Goal: Task Accomplishment & Management: Use online tool/utility

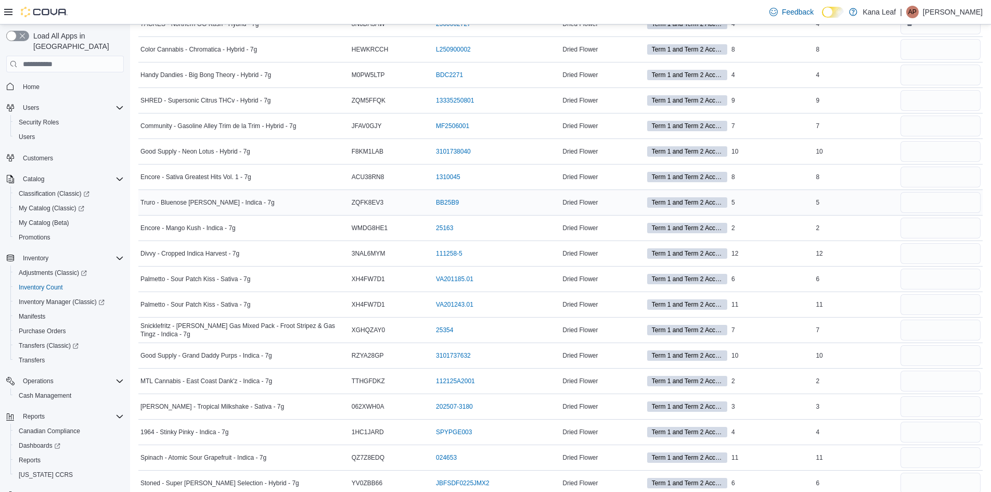
scroll to position [1756, 0]
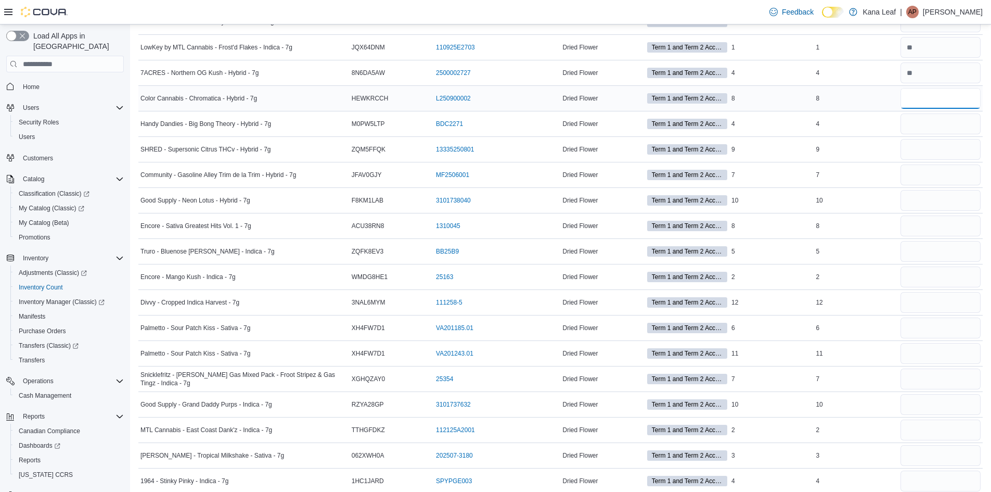
click at [915, 104] on input "number" at bounding box center [941, 98] width 80 height 21
type input "*"
click at [936, 129] on input "number" at bounding box center [941, 123] width 80 height 21
type input "*"
click at [945, 154] on input "number" at bounding box center [941, 149] width 80 height 21
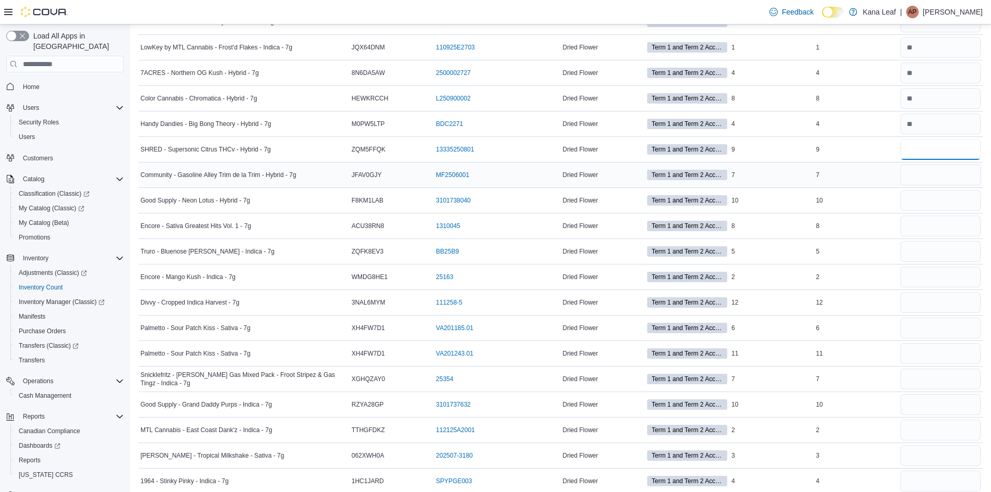
type input "*"
click at [939, 174] on input "number" at bounding box center [941, 174] width 80 height 21
type input "*"
click at [939, 205] on input "number" at bounding box center [941, 200] width 80 height 21
type input "**"
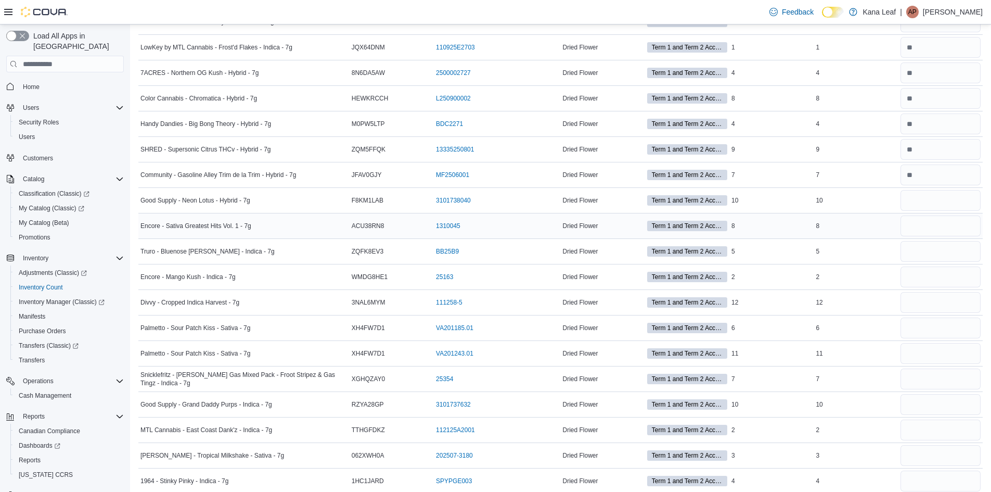
scroll to position [1808, 0]
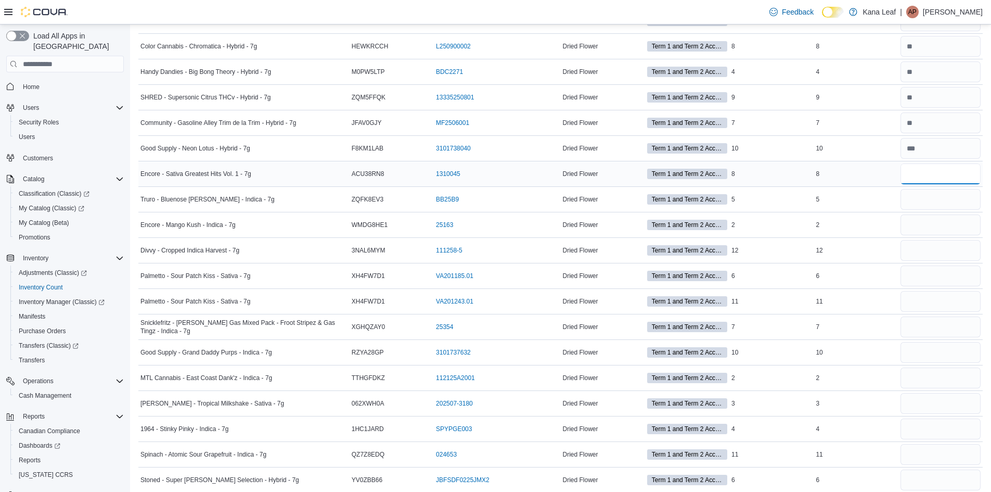
click at [938, 179] on input "number" at bounding box center [941, 173] width 80 height 21
type input "*"
click at [943, 198] on input "number" at bounding box center [941, 199] width 80 height 21
type input "*"
click at [936, 223] on input "number" at bounding box center [941, 224] width 80 height 21
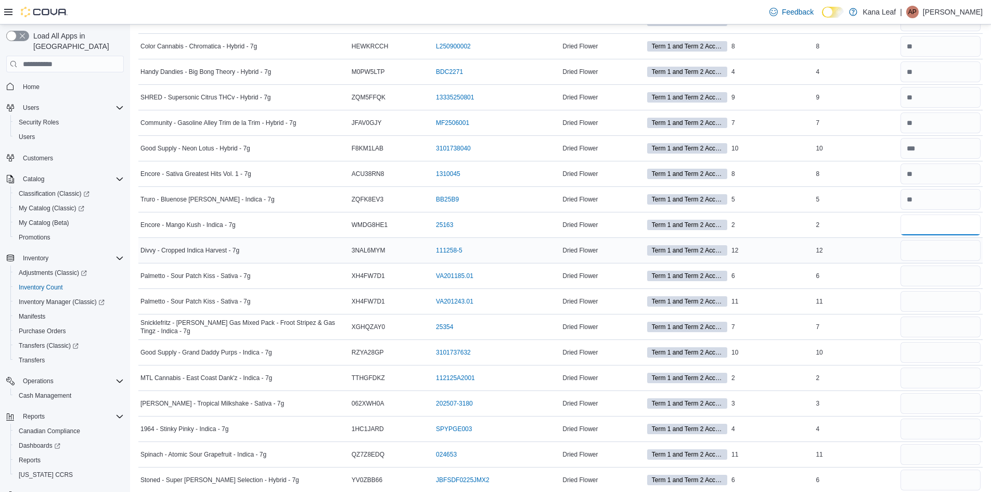
type input "*"
click at [938, 250] on input "number" at bounding box center [941, 250] width 80 height 21
type input "**"
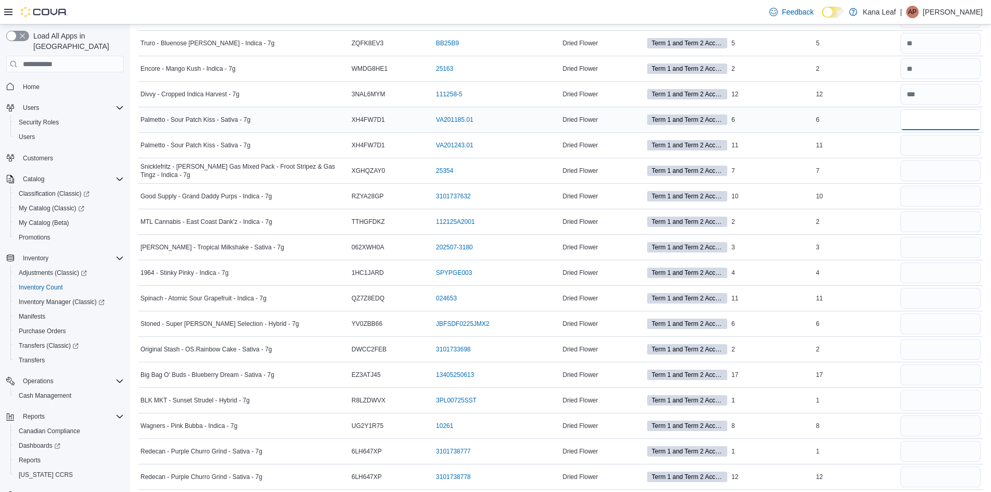
click at [936, 117] on input "number" at bounding box center [941, 119] width 80 height 21
type input "*"
click at [935, 155] on input "number" at bounding box center [941, 145] width 80 height 21
type input "**"
click at [931, 166] on input "number" at bounding box center [941, 170] width 80 height 21
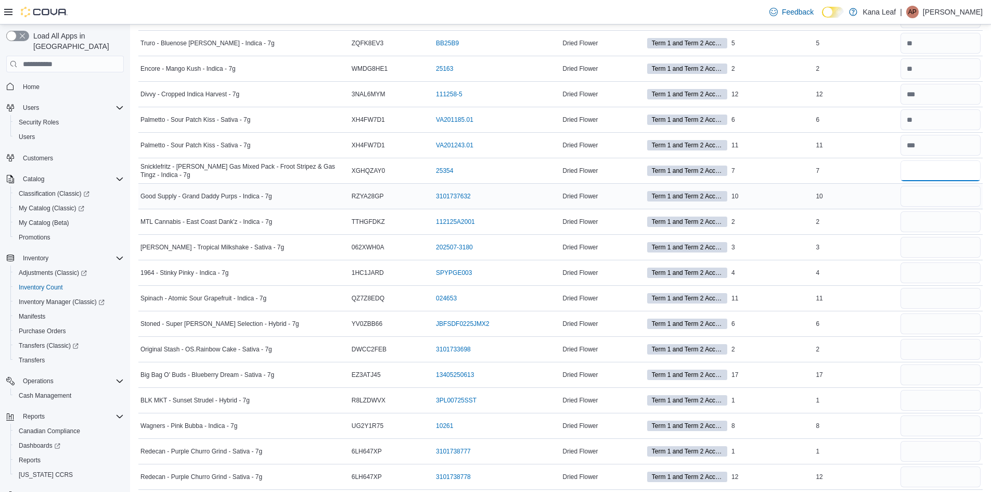
type input "*"
click at [933, 194] on input "number" at bounding box center [941, 196] width 80 height 21
type input "**"
click at [941, 226] on input "number" at bounding box center [941, 221] width 80 height 21
type input "*"
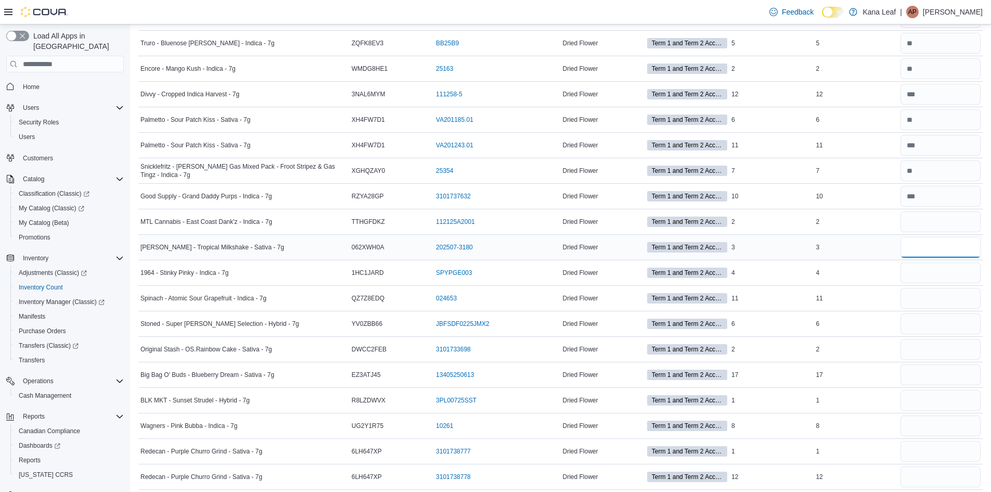
click at [947, 248] on input "number" at bounding box center [941, 247] width 80 height 21
type input "*"
click at [944, 269] on input "number" at bounding box center [941, 272] width 80 height 21
type input "*"
click at [940, 301] on input "number" at bounding box center [941, 298] width 80 height 21
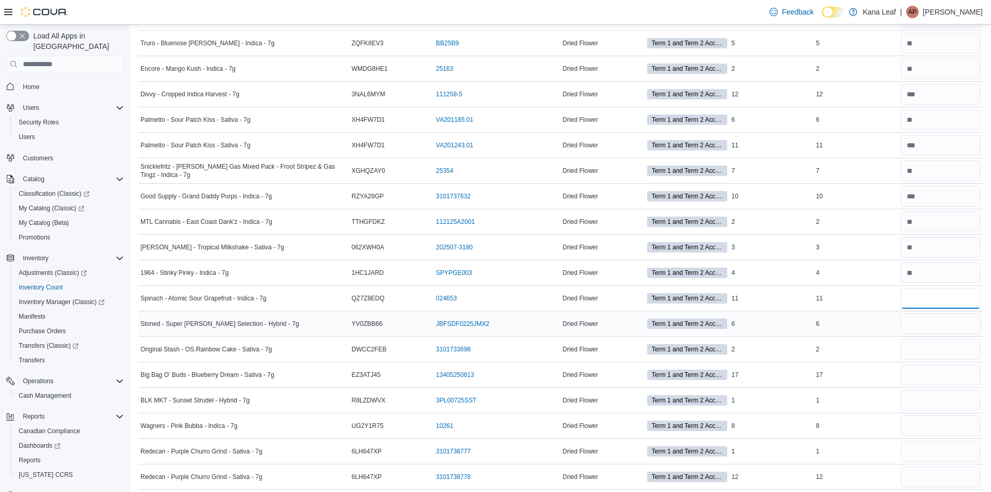
type input "**"
click at [939, 334] on input "number" at bounding box center [941, 323] width 80 height 21
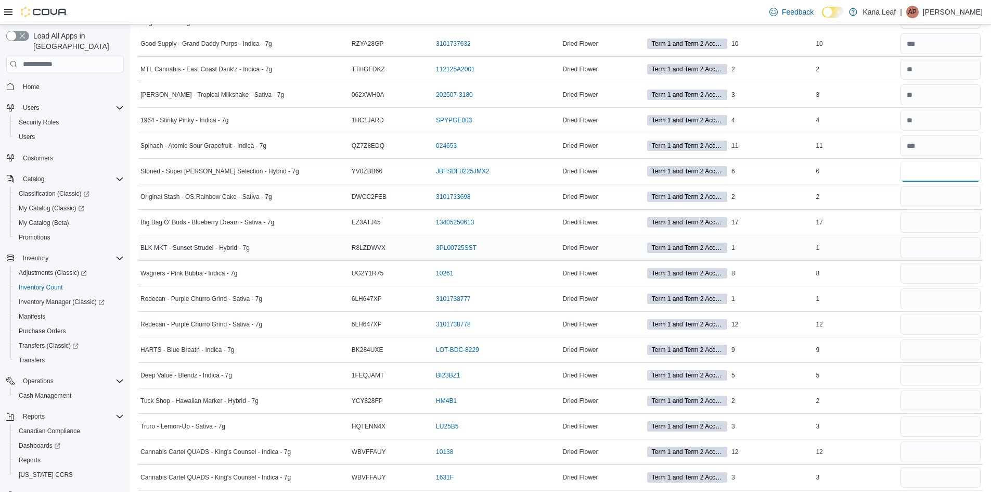
scroll to position [2121, 0]
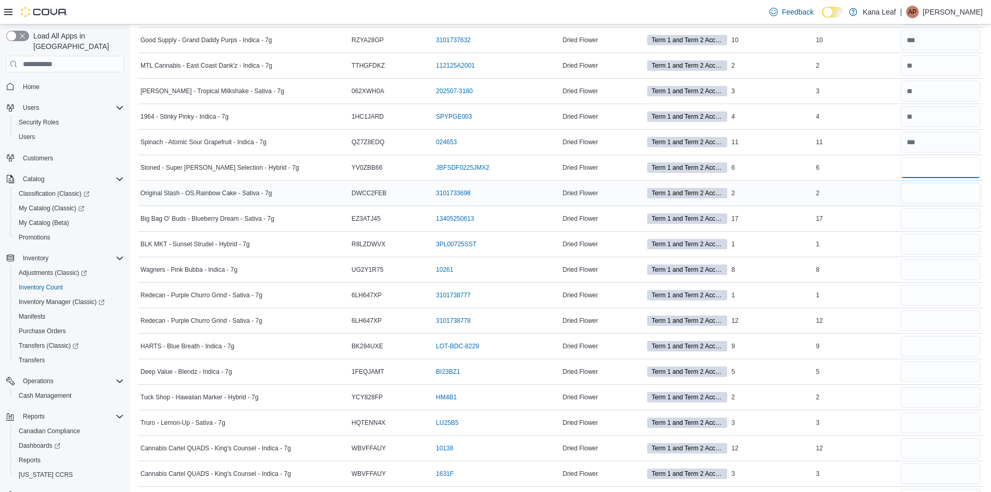
type input "*"
click at [924, 200] on input "number" at bounding box center [941, 193] width 80 height 21
type input "*"
click at [931, 220] on input "number" at bounding box center [941, 218] width 80 height 21
type input "**"
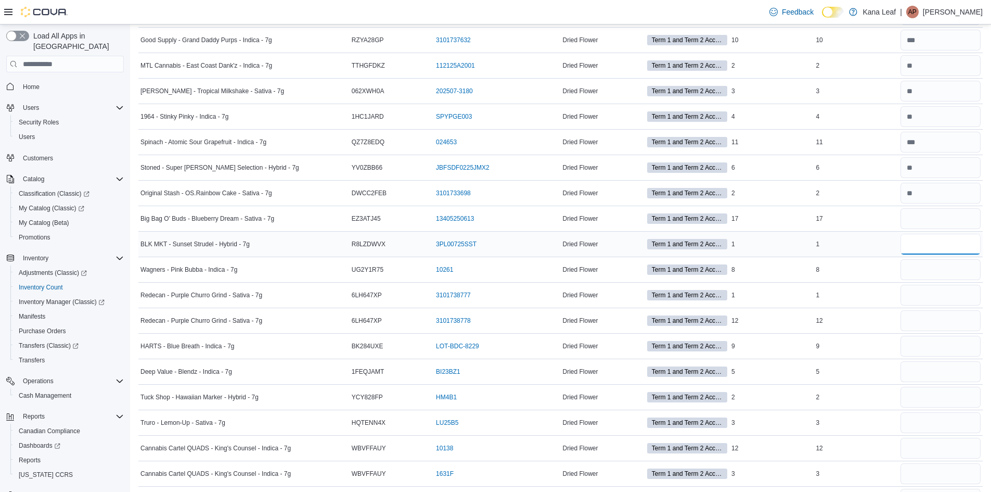
click at [932, 243] on input "number" at bounding box center [941, 244] width 80 height 21
type input "*"
click at [934, 274] on input "number" at bounding box center [941, 269] width 80 height 21
type input "*"
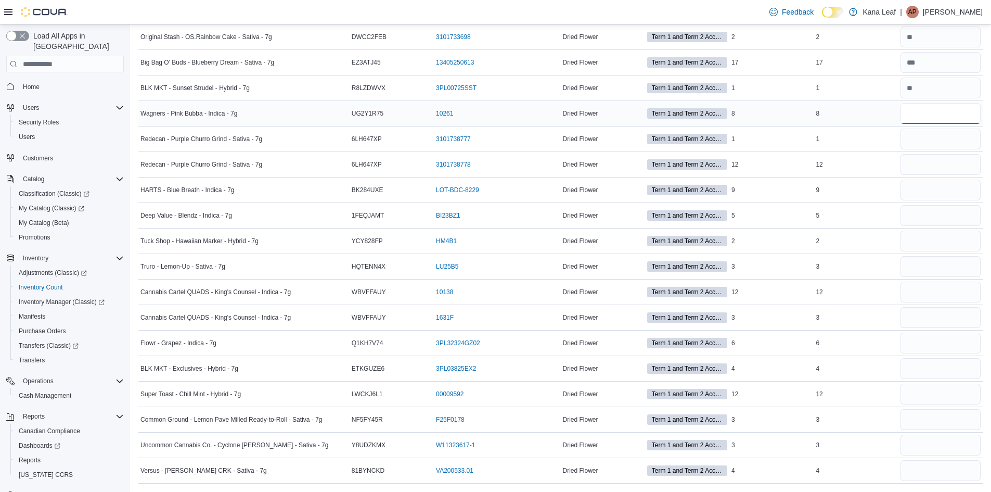
click at [945, 120] on input "*" at bounding box center [941, 113] width 80 height 21
type input "*"
click at [938, 140] on input "number" at bounding box center [941, 139] width 80 height 21
type input "*"
click at [932, 163] on input "number" at bounding box center [941, 164] width 80 height 21
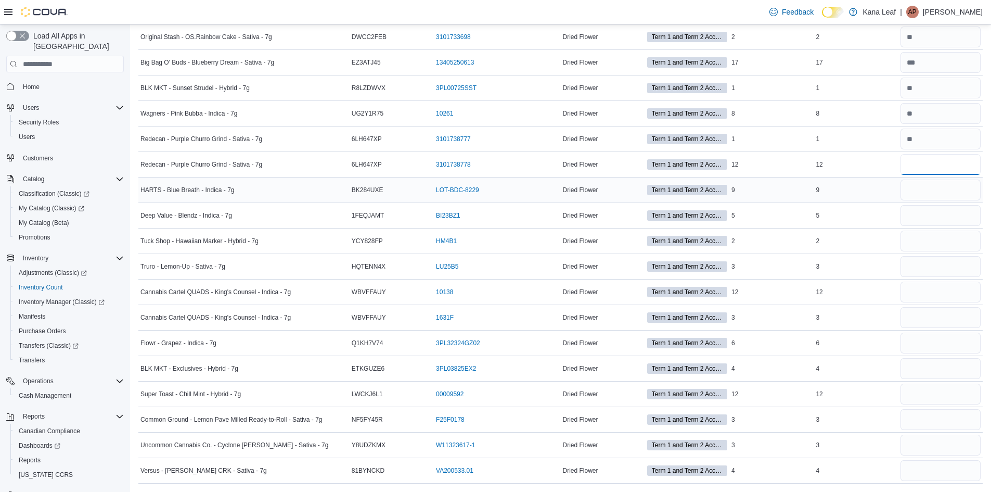
type input "**"
click at [932, 188] on input "number" at bounding box center [941, 190] width 80 height 21
type input "*"
click at [927, 213] on input "number" at bounding box center [941, 215] width 80 height 21
type input "*"
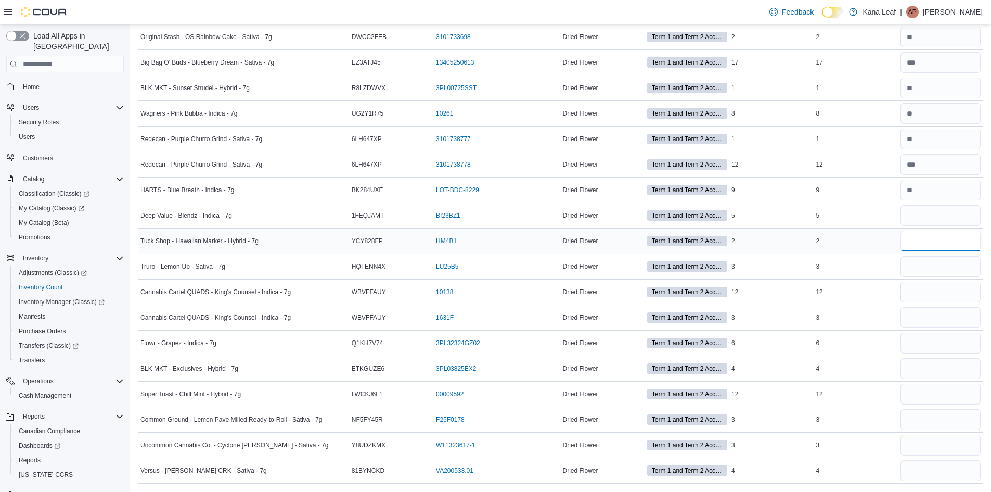
click at [930, 241] on input "number" at bounding box center [941, 241] width 80 height 21
type input "*"
click at [924, 274] on input "number" at bounding box center [941, 266] width 80 height 21
type input "*"
click at [918, 291] on input "number" at bounding box center [941, 292] width 80 height 21
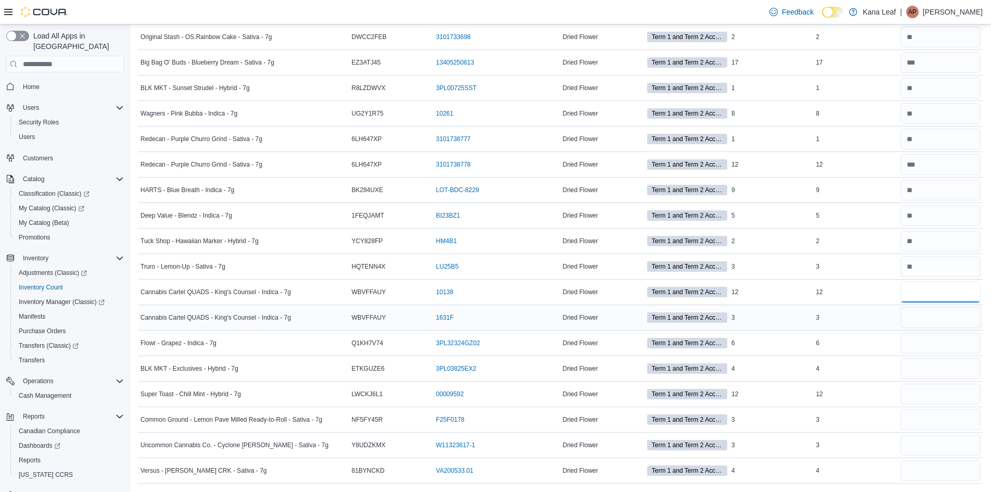
type input "**"
click at [909, 319] on input "number" at bounding box center [941, 317] width 80 height 21
type input "*"
click at [924, 348] on input "number" at bounding box center [941, 343] width 80 height 21
type input "*"
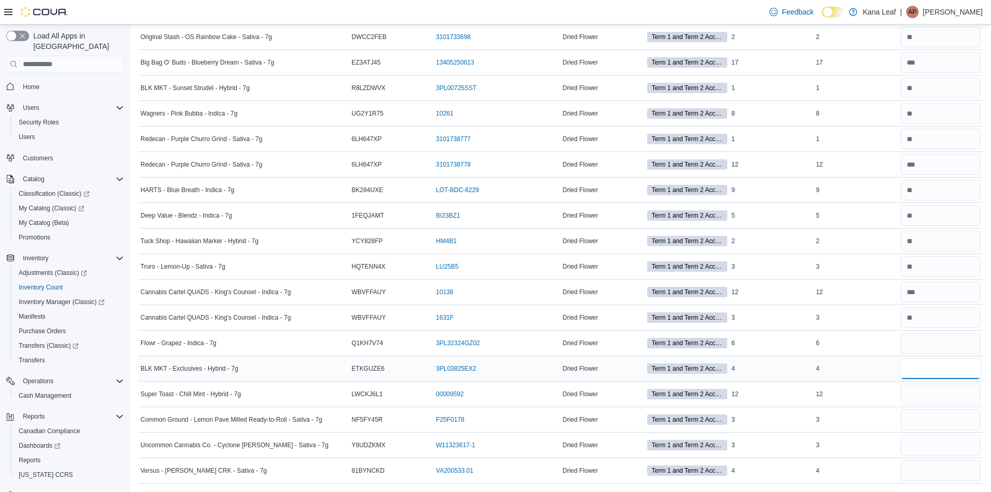
click at [926, 371] on input "number" at bounding box center [941, 368] width 80 height 21
type input "*"
click at [925, 395] on input "number" at bounding box center [941, 394] width 80 height 21
type input "**"
click at [911, 415] on input "number" at bounding box center [941, 419] width 80 height 21
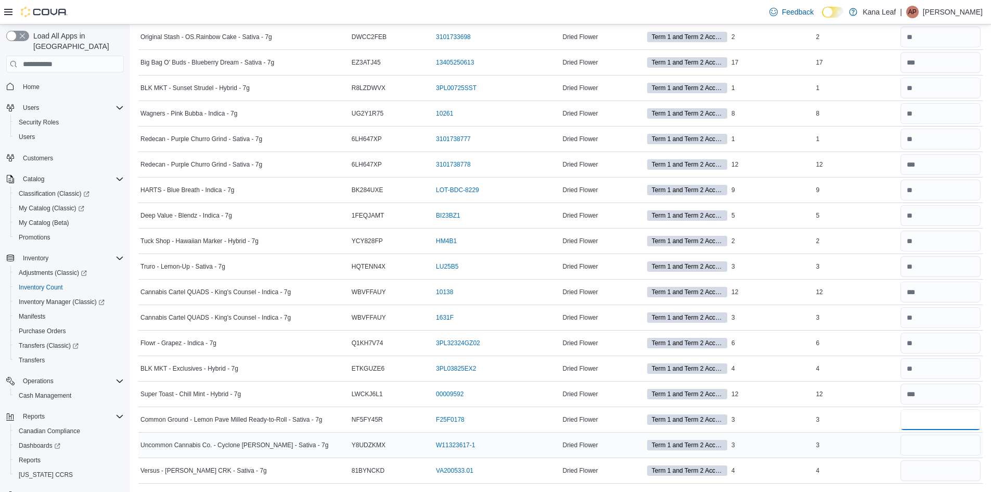
type input "*"
click at [917, 440] on input "number" at bounding box center [941, 445] width 80 height 21
type input "*"
click at [910, 473] on input "number" at bounding box center [941, 470] width 80 height 21
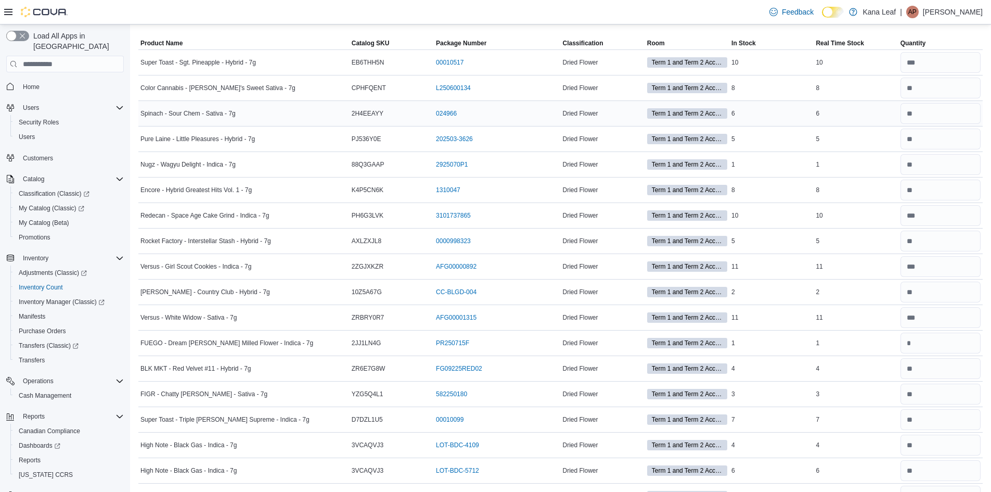
scroll to position [0, 8]
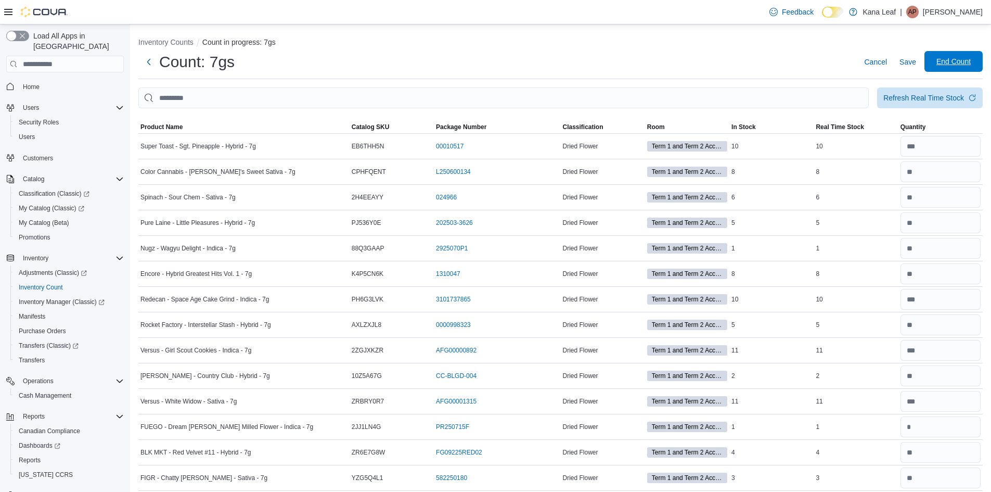
type input "*"
click at [938, 63] on span "End Count" at bounding box center [954, 61] width 34 height 10
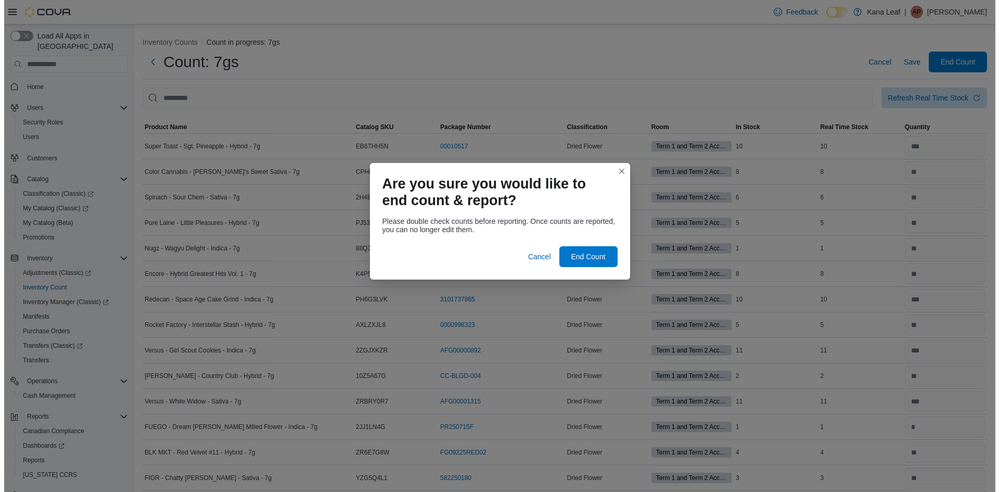
scroll to position [0, 0]
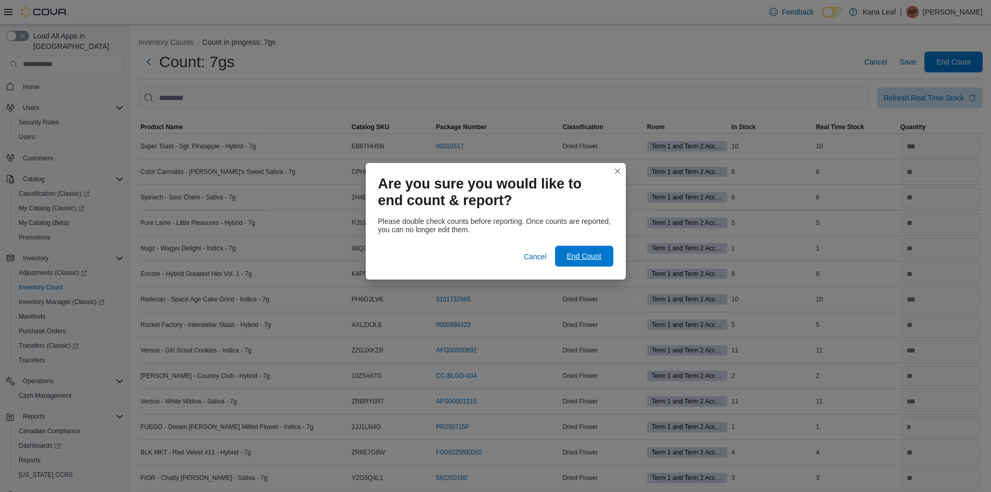
click at [579, 258] on span "End Count" at bounding box center [584, 256] width 34 height 10
